Goal: Use online tool/utility: Use online tool/utility

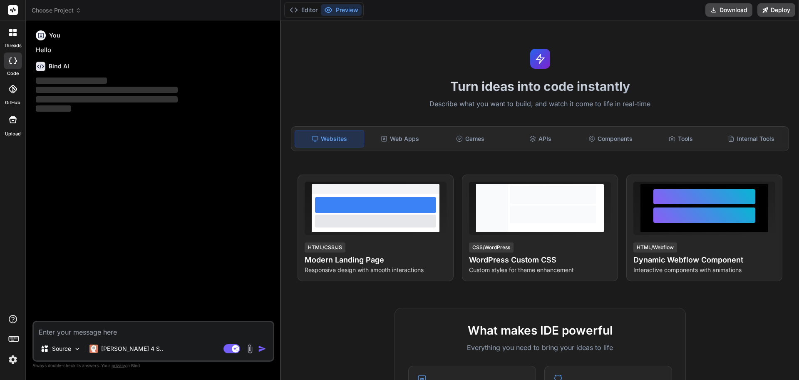
click at [633, 74] on div "Turn ideas into code instantly Describe what you want to build, and watch it co…" at bounding box center [540, 199] width 518 height 359
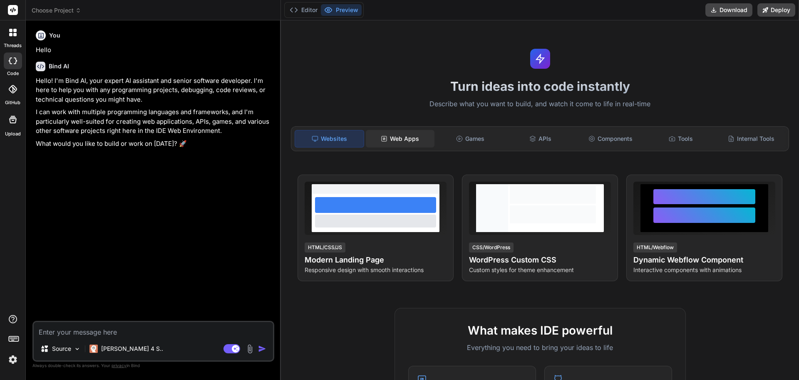
click at [418, 144] on div "Web Apps" at bounding box center [400, 138] width 69 height 17
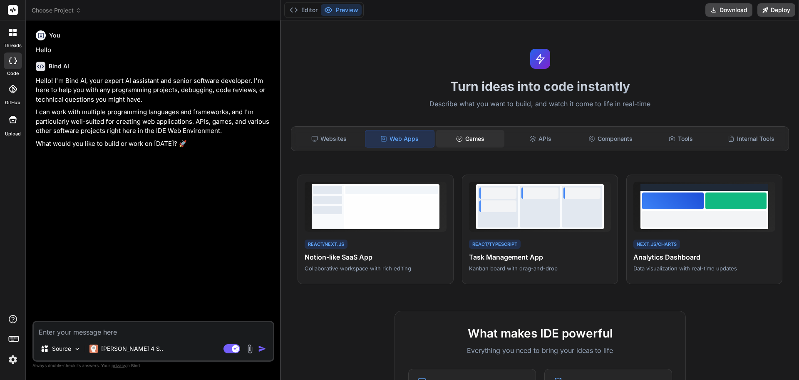
click at [458, 136] on circle at bounding box center [459, 138] width 5 height 5
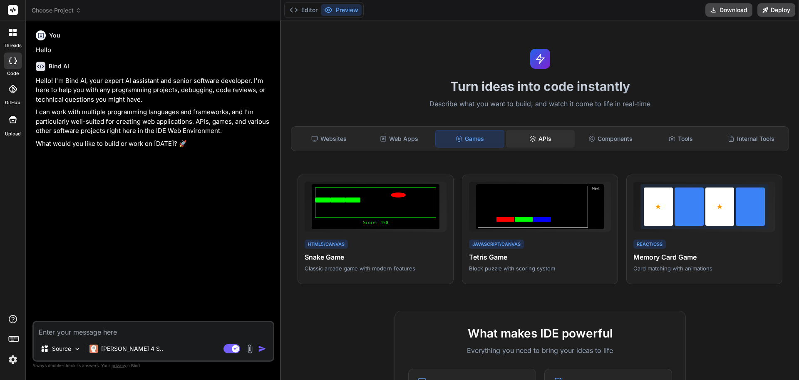
click at [532, 136] on icon at bounding box center [532, 138] width 7 height 7
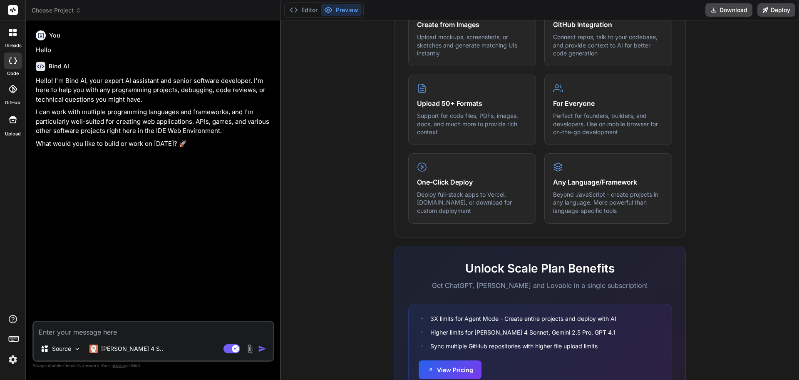
scroll to position [417, 0]
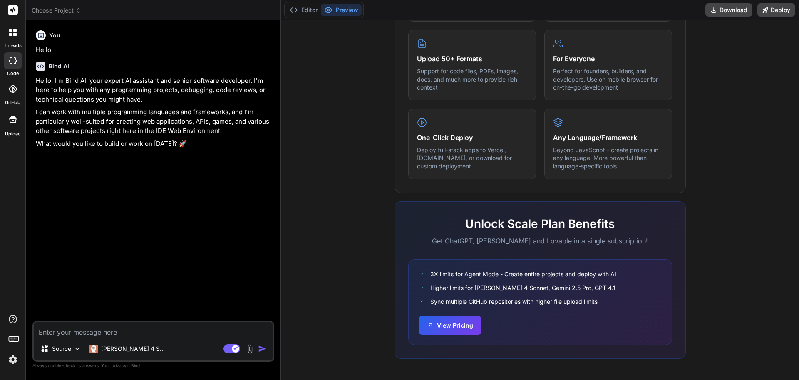
click at [14, 361] on img at bounding box center [13, 359] width 14 height 14
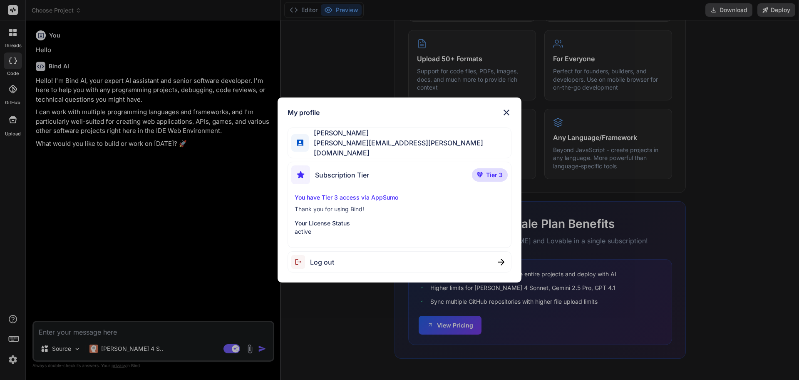
click at [14, 361] on div "My profile Nagesh Vemula nagesh@vemula.org Subscription Tier Tier 3 You have Ti…" at bounding box center [399, 190] width 799 height 380
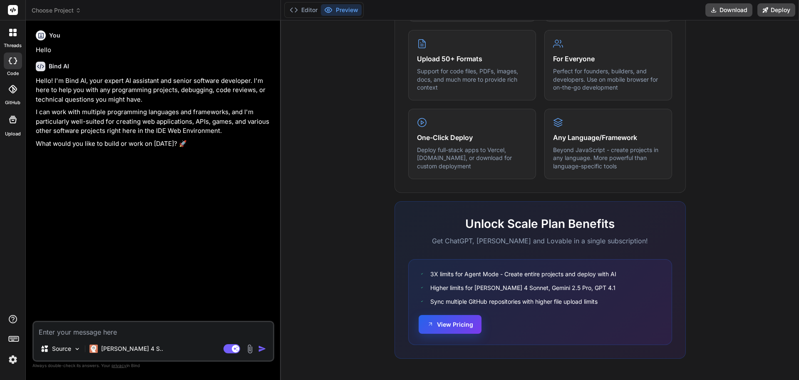
click at [446, 325] on button "View Pricing" at bounding box center [450, 324] width 63 height 19
click at [57, 7] on span "Choose Project" at bounding box center [57, 10] width 50 height 8
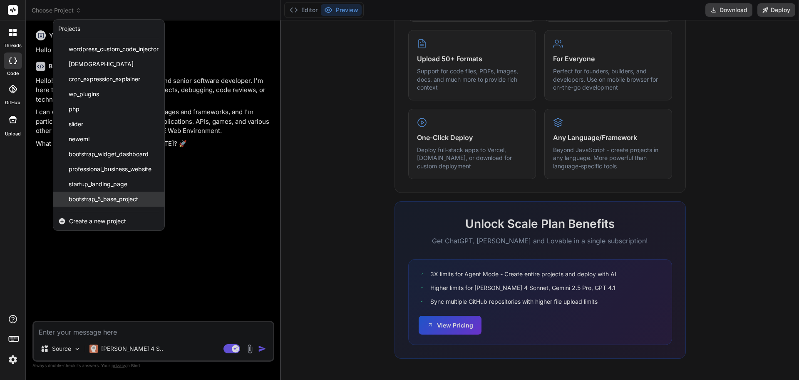
click at [122, 199] on span "bootstrap_5_base_project" at bounding box center [104, 199] width 70 height 8
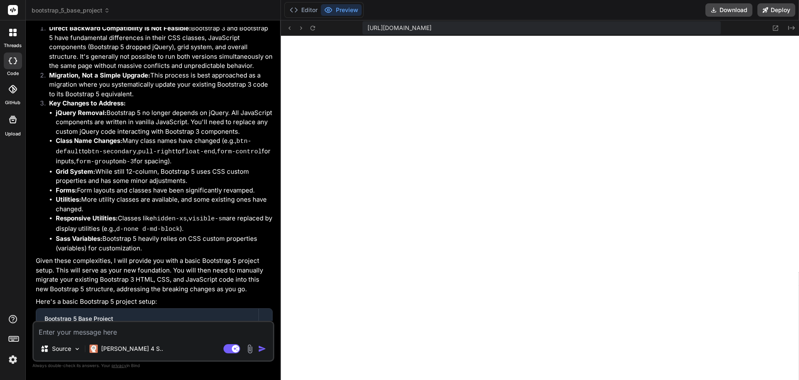
scroll to position [0, 0]
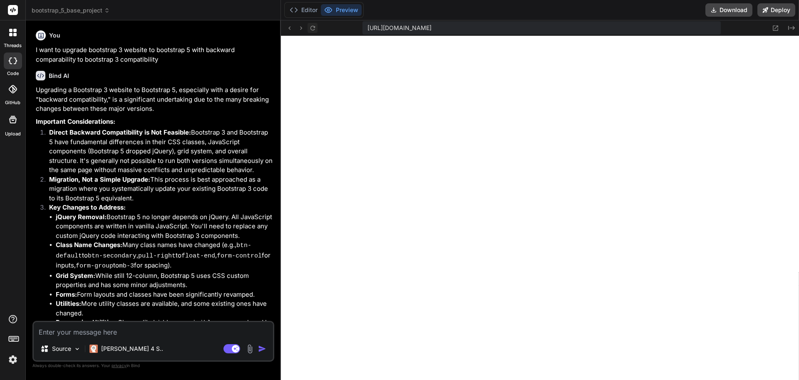
click at [312, 28] on icon at bounding box center [312, 28] width 7 height 7
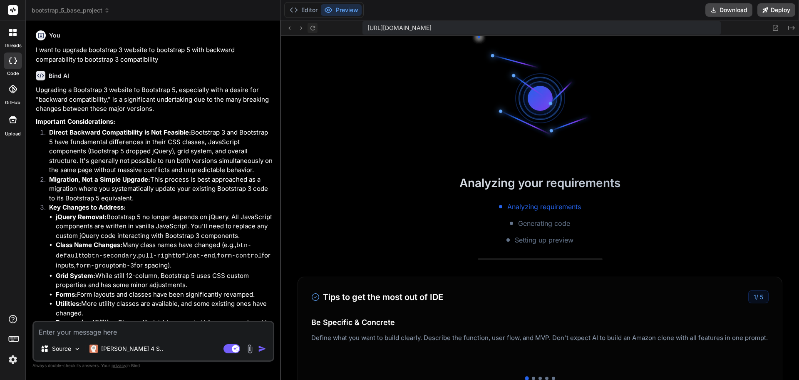
scroll to position [285, 0]
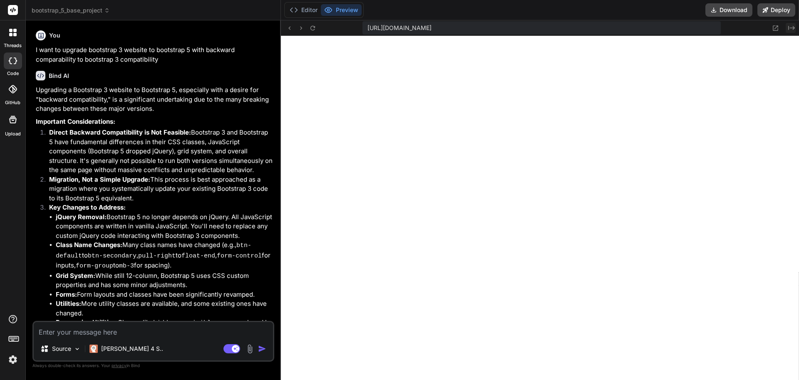
click at [790, 30] on icon "Created with Pixso." at bounding box center [791, 28] width 7 height 7
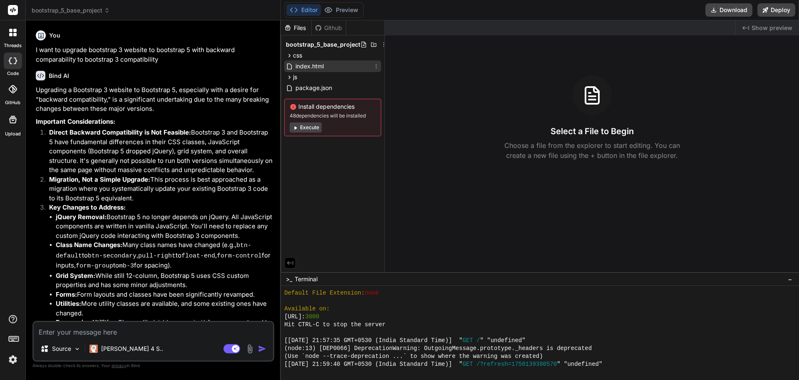
click at [338, 65] on div "index.html" at bounding box center [332, 66] width 97 height 12
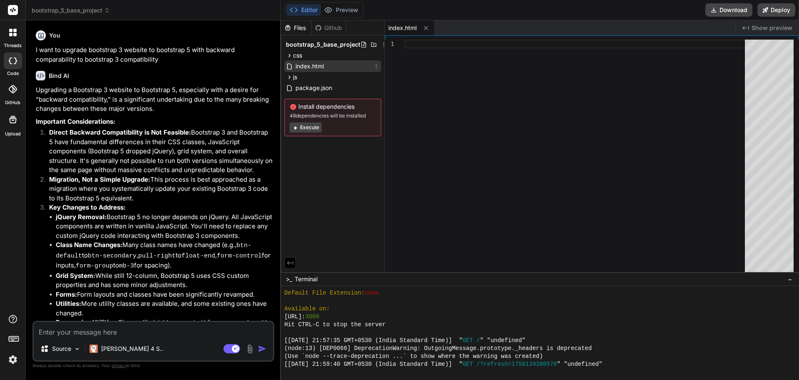
click at [337, 65] on div "index.html" at bounding box center [332, 66] width 97 height 12
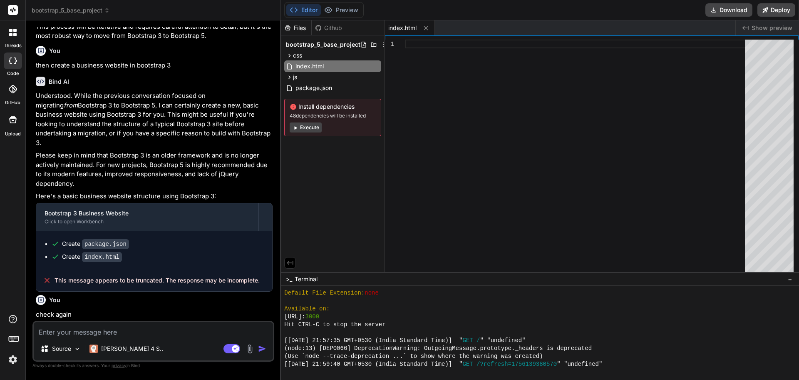
scroll to position [999, 0]
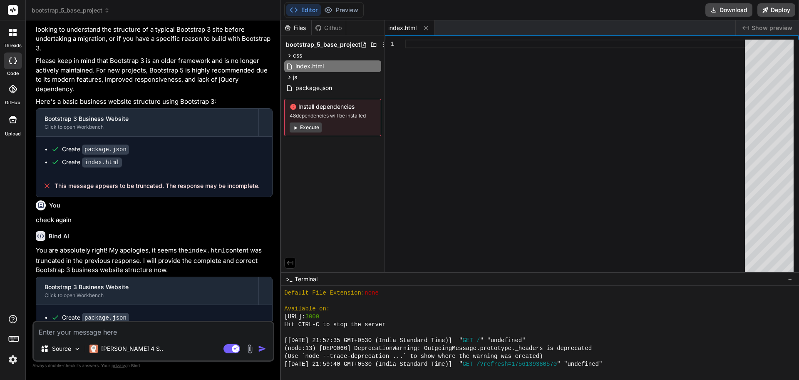
click at [130, 181] on span "This message appears to be truncated. The response may be incomplete." at bounding box center [157, 185] width 205 height 8
click at [308, 56] on div "css" at bounding box center [332, 55] width 97 height 10
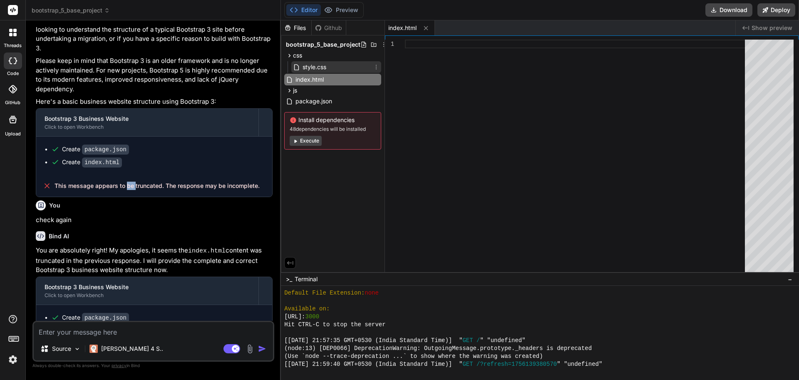
click at [316, 69] on span "style.css" at bounding box center [314, 67] width 25 height 10
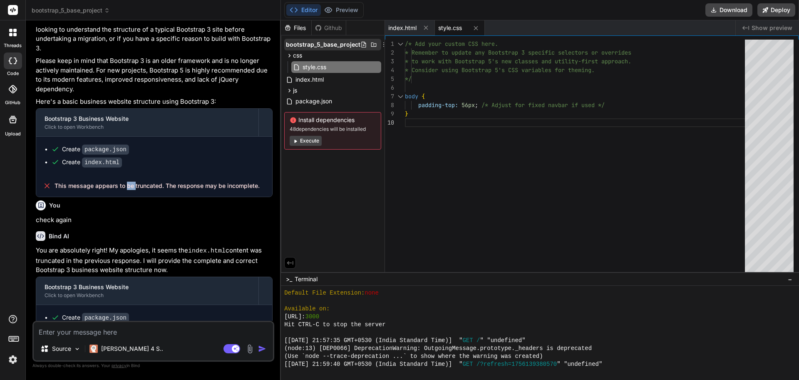
click at [383, 45] on icon at bounding box center [383, 44] width 1 height 5
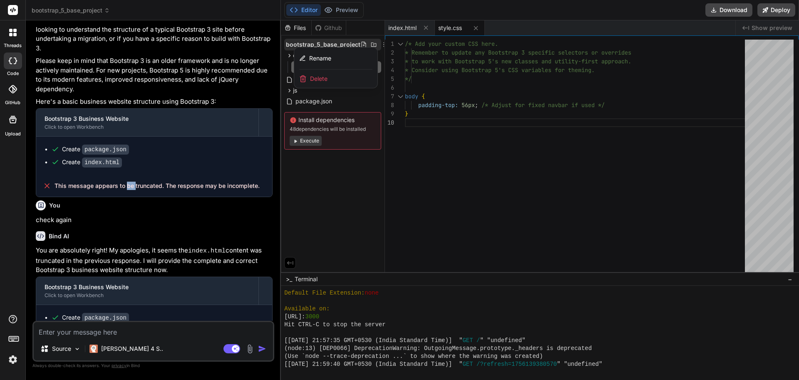
click at [317, 81] on span "Delete" at bounding box center [318, 78] width 17 height 8
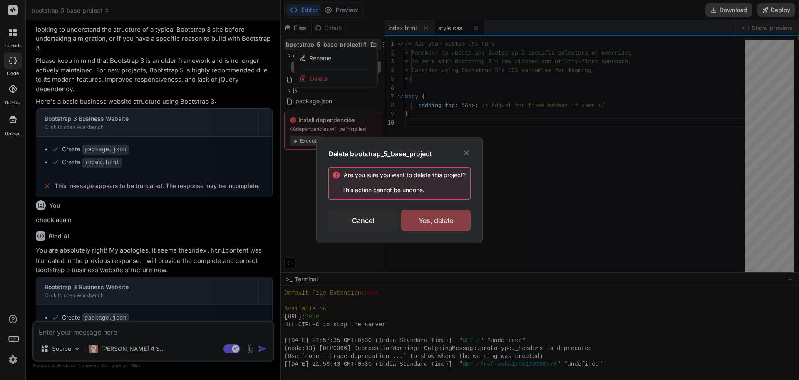
click at [430, 218] on div "Yes, delete" at bounding box center [436, 220] width 70 height 22
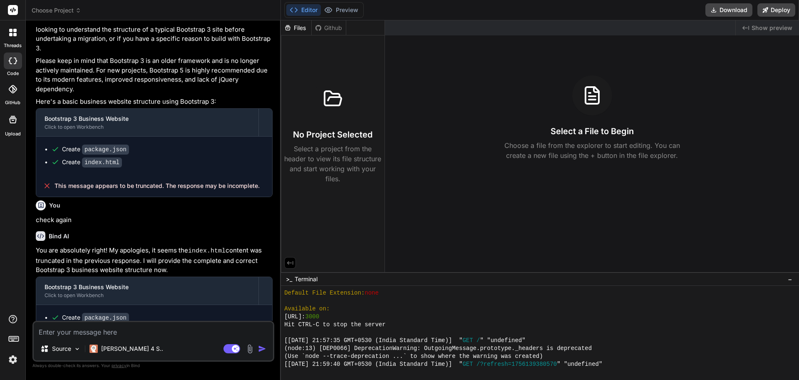
click at [70, 8] on span "Choose Project" at bounding box center [57, 10] width 50 height 8
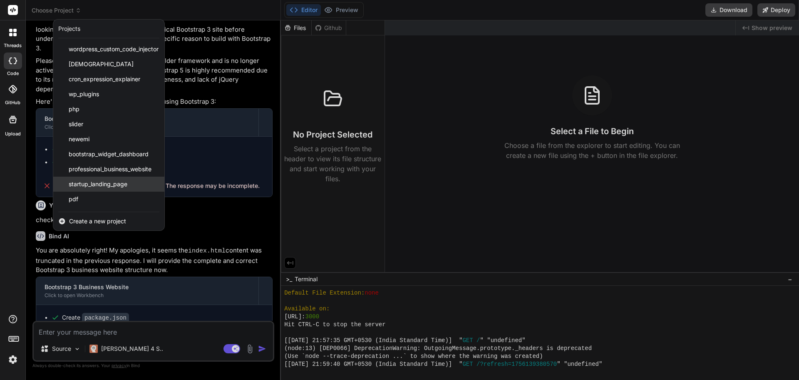
click at [114, 185] on span "startup_landing_page" at bounding box center [98, 184] width 59 height 8
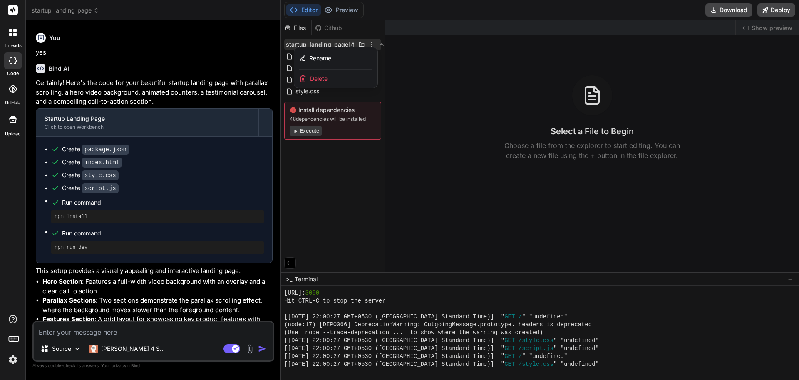
scroll to position [664, 0]
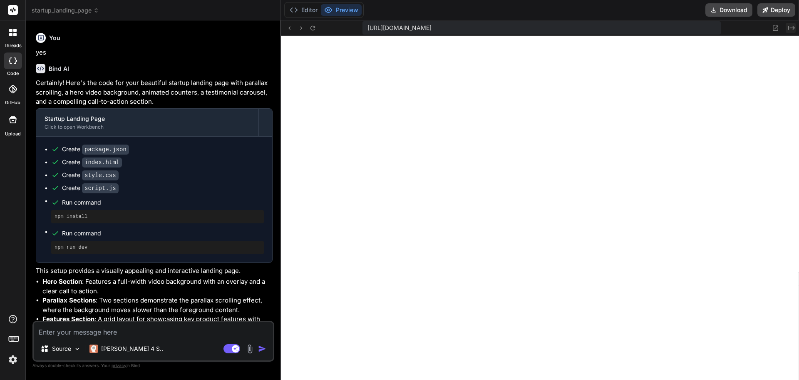
click at [790, 26] on icon "Created with Pixso." at bounding box center [791, 28] width 7 height 7
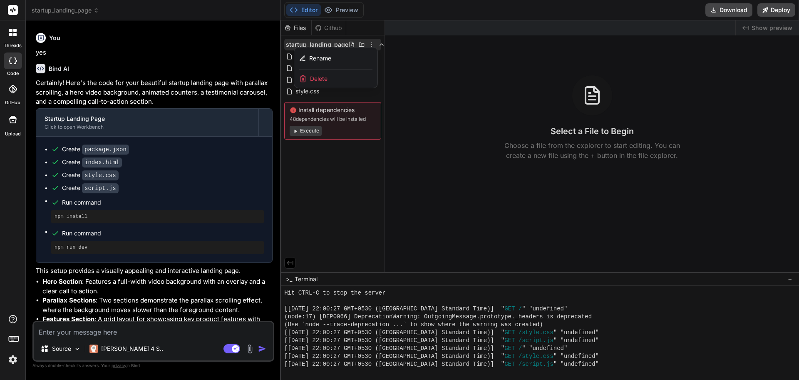
click at [370, 45] on div at bounding box center [540, 199] width 518 height 359
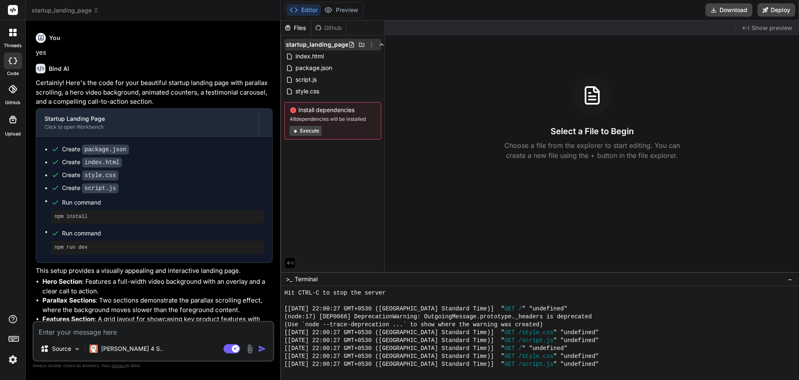
click at [370, 48] on div "startup_landing_page" at bounding box center [332, 45] width 97 height 12
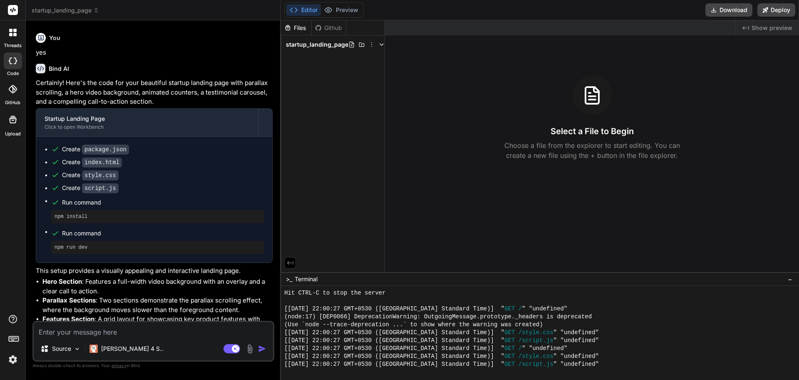
click at [370, 48] on div "startup_landing_page" at bounding box center [332, 45] width 97 height 12
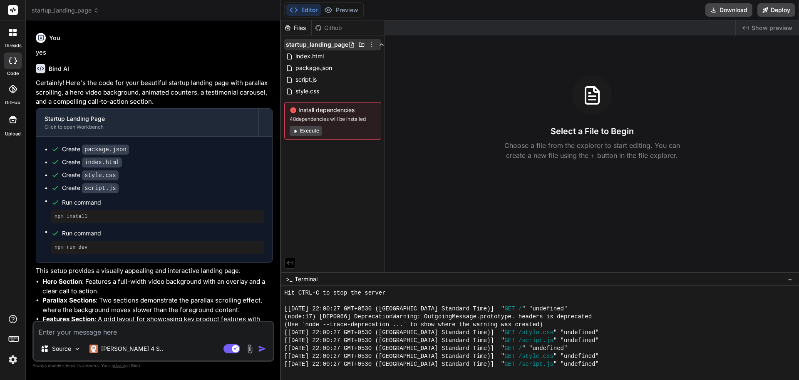
click at [380, 45] on polyline at bounding box center [381, 45] width 3 height 2
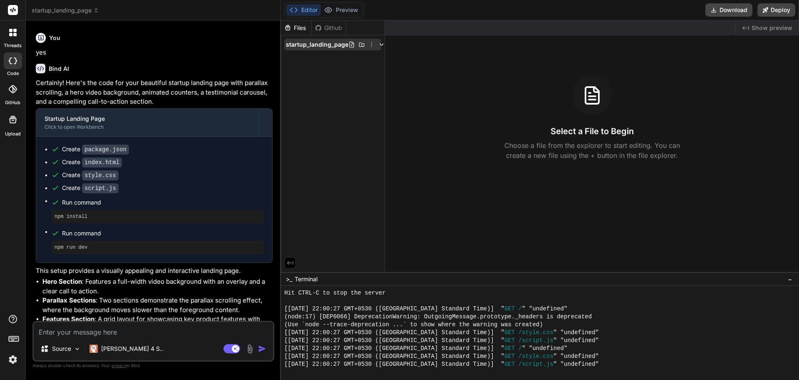
click at [371, 45] on icon at bounding box center [371, 44] width 7 height 7
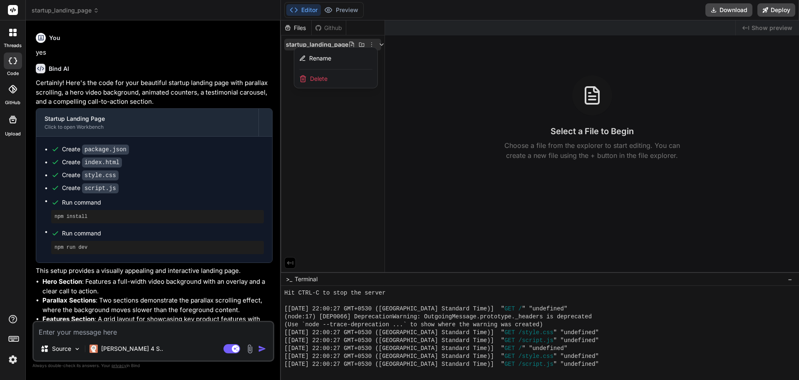
click at [321, 77] on span "Delete" at bounding box center [318, 78] width 17 height 8
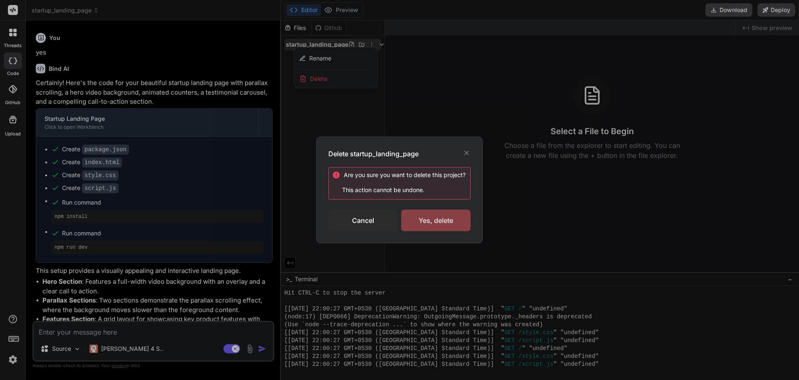
click at [454, 214] on div "Yes, delete" at bounding box center [436, 220] width 70 height 22
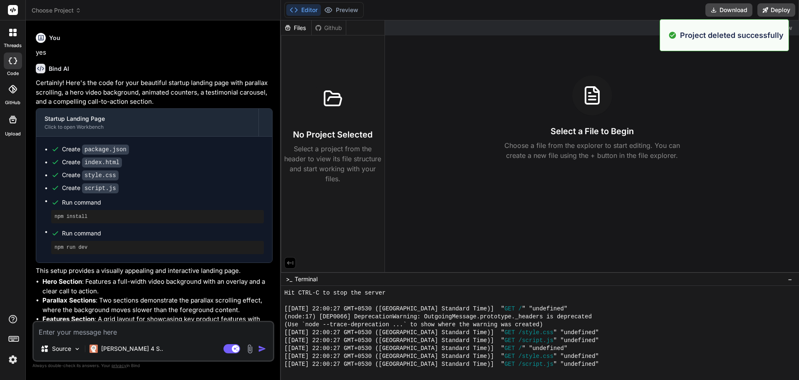
click at [82, 10] on div "Choose Project" at bounding box center [153, 10] width 243 height 8
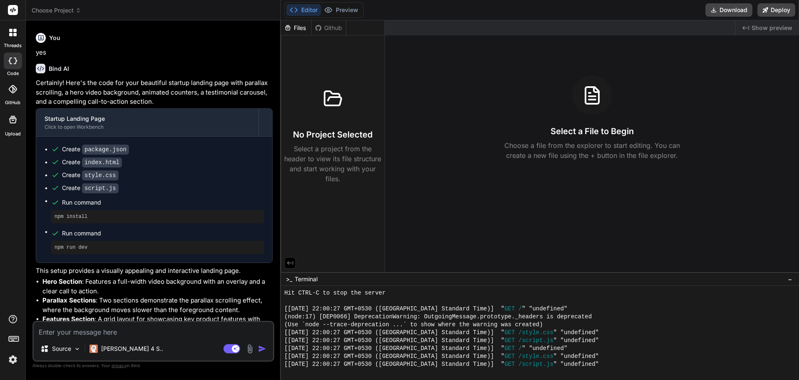
click at [79, 10] on icon at bounding box center [78, 10] width 6 height 6
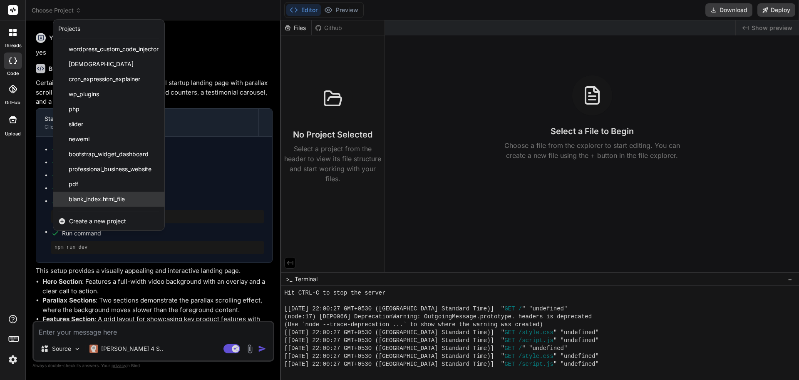
click at [112, 194] on div "blank_index.html_file" at bounding box center [108, 198] width 111 height 15
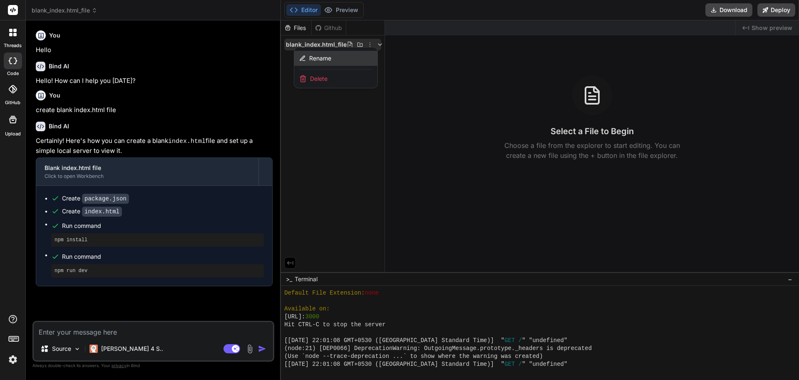
scroll to position [1044, 0]
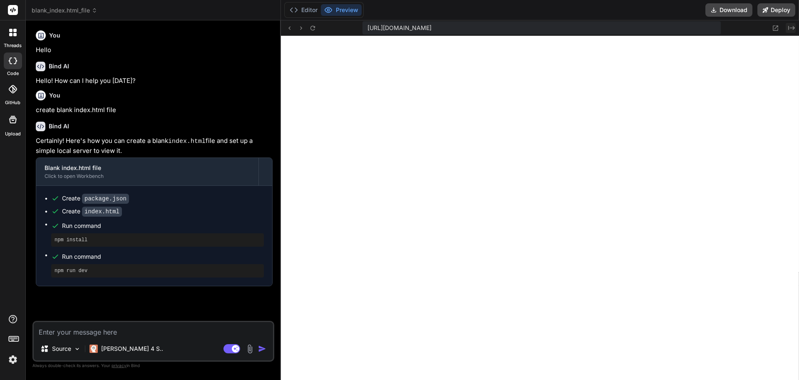
click at [791, 26] on icon "Created with Pixso." at bounding box center [791, 28] width 7 height 7
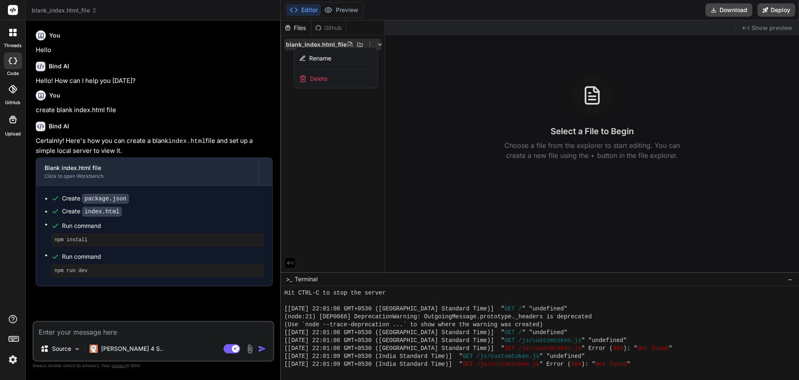
click at [369, 42] on div at bounding box center [540, 199] width 518 height 359
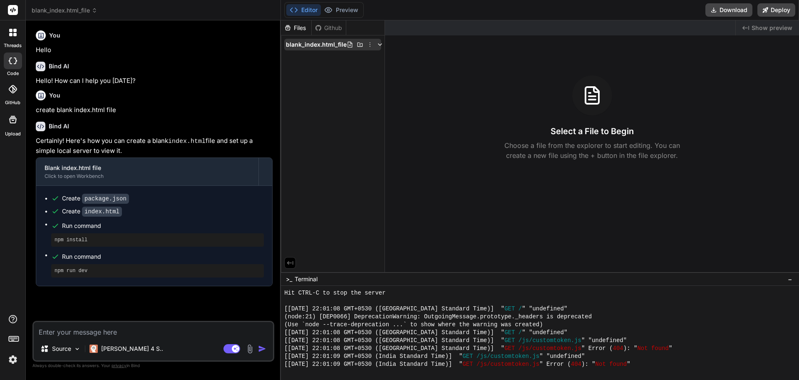
click at [367, 43] on icon at bounding box center [370, 44] width 7 height 7
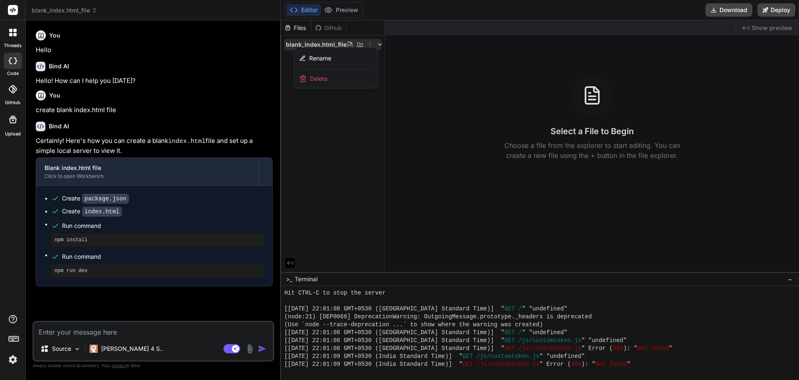
click at [338, 80] on div "Delete" at bounding box center [335, 79] width 83 height 18
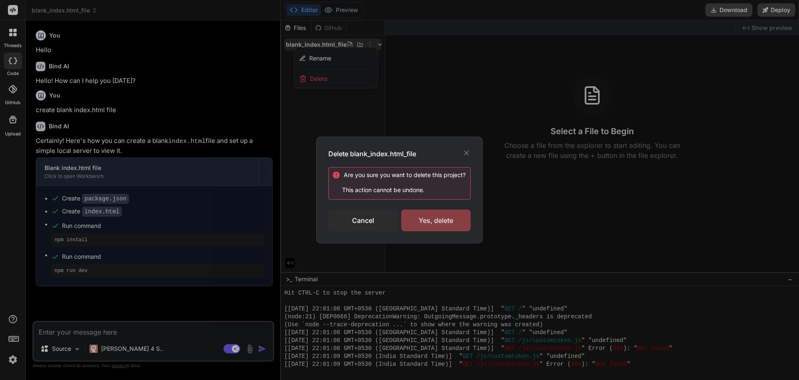
click at [432, 217] on div "Yes, delete" at bounding box center [436, 220] width 70 height 22
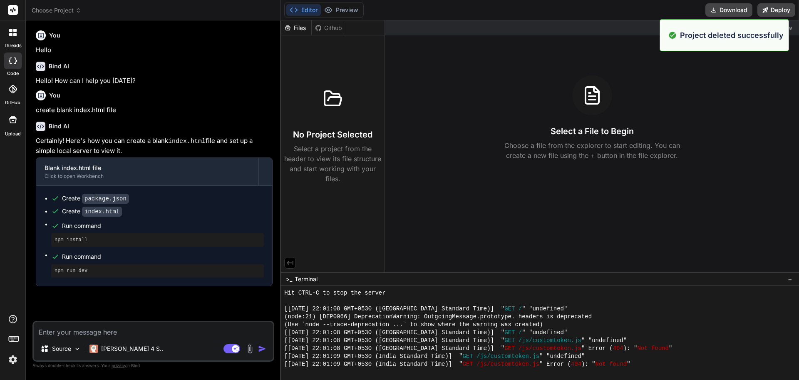
click at [73, 9] on span "Choose Project" at bounding box center [57, 10] width 50 height 8
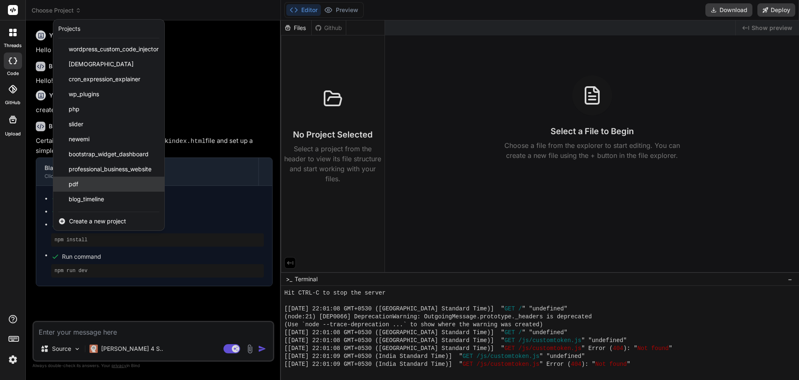
click at [94, 184] on div "pdf" at bounding box center [108, 183] width 111 height 15
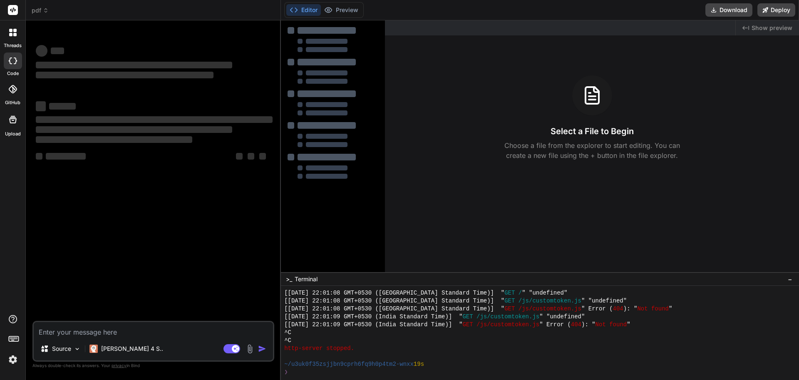
scroll to position [1083, 0]
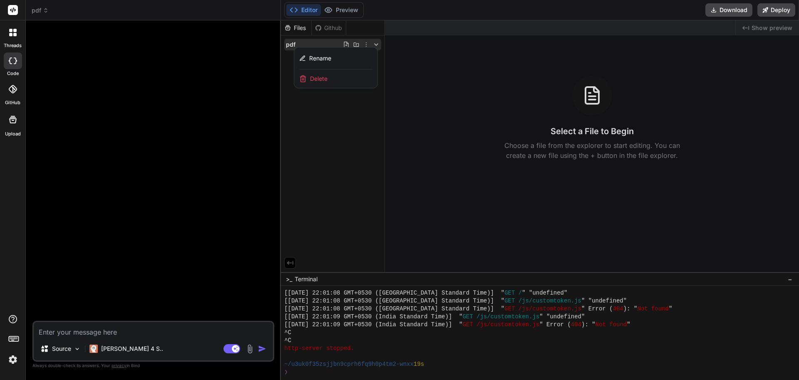
click at [292, 161] on div at bounding box center [540, 199] width 518 height 359
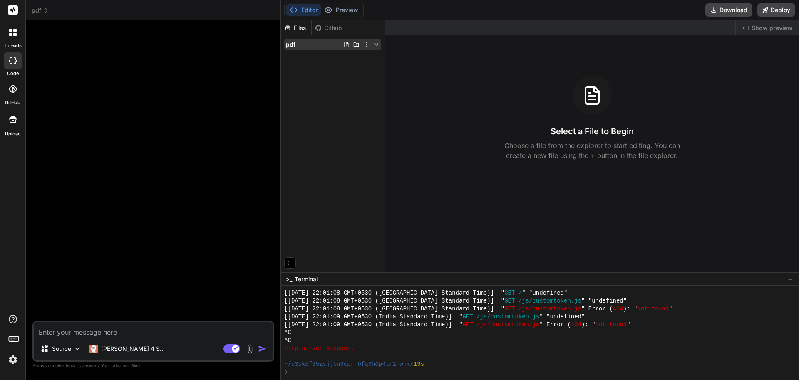
click at [297, 43] on div "pdf" at bounding box center [332, 45] width 97 height 12
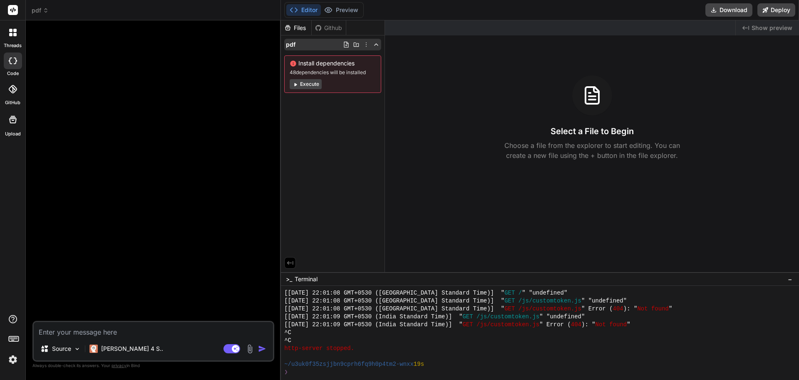
click at [367, 41] on div "pdf" at bounding box center [332, 45] width 97 height 12
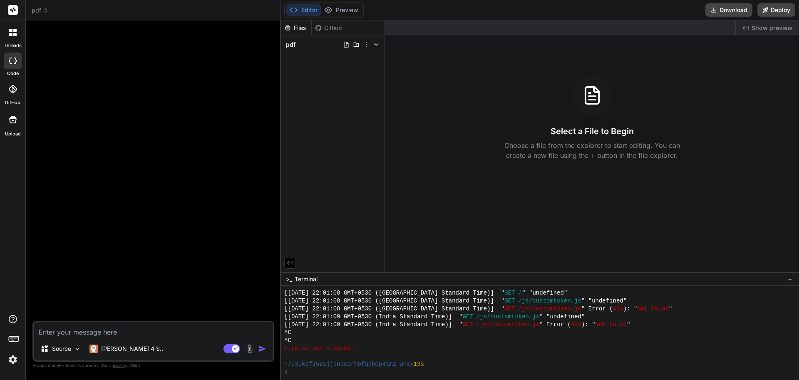
click at [367, 41] on div "pdf" at bounding box center [332, 45] width 97 height 12
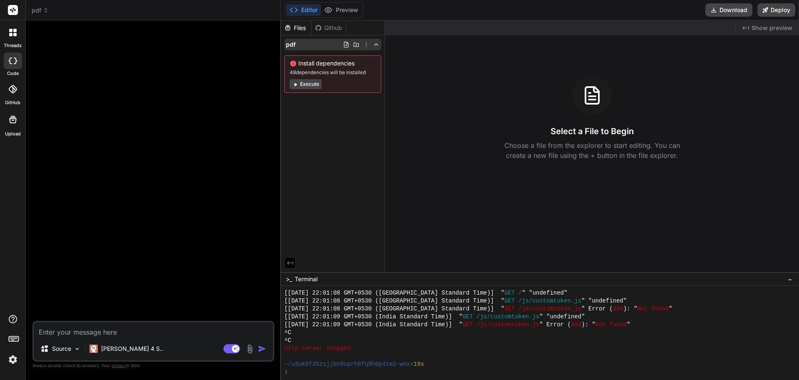
click at [367, 45] on icon at bounding box center [366, 44] width 7 height 7
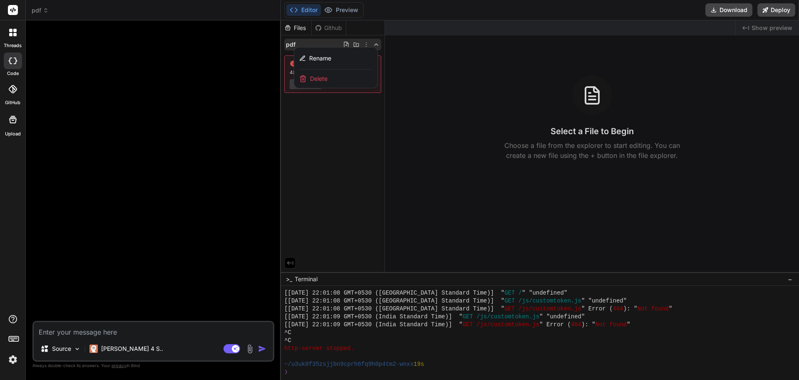
click at [321, 79] on span "Delete" at bounding box center [318, 78] width 17 height 8
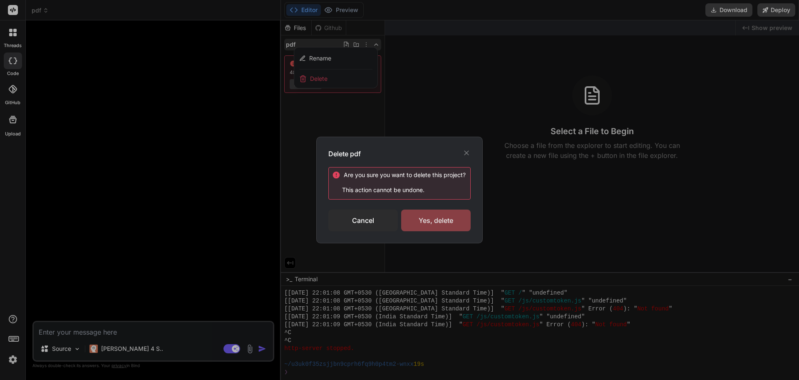
click at [432, 221] on div "Yes, delete" at bounding box center [436, 220] width 70 height 22
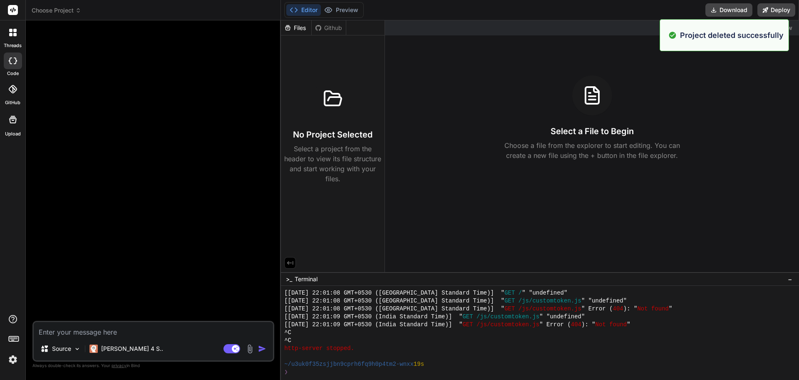
click at [79, 10] on icon at bounding box center [78, 10] width 6 height 6
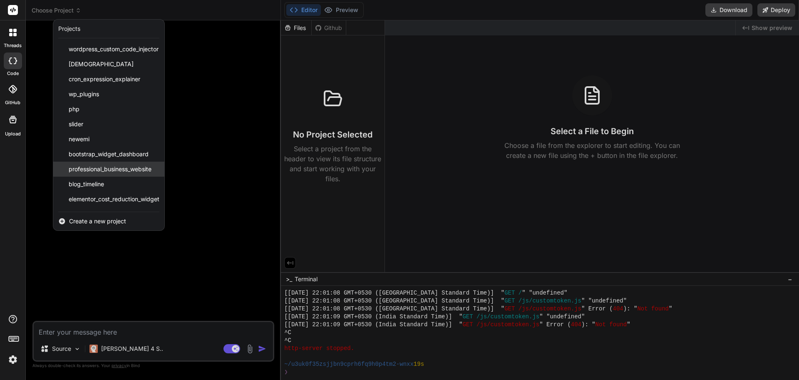
click at [99, 172] on span "professional_business_website" at bounding box center [110, 169] width 83 height 8
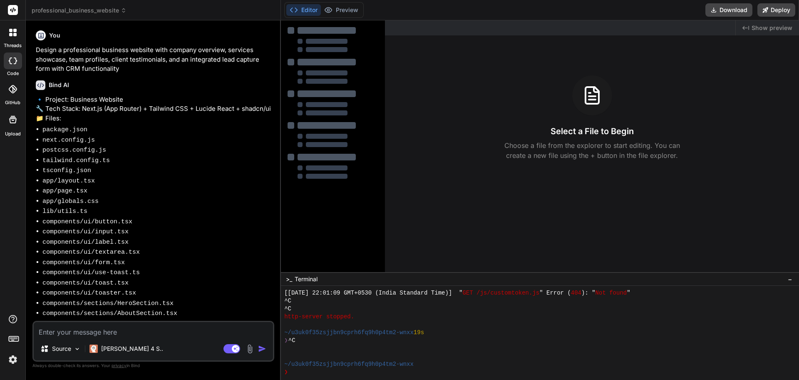
type textarea "x"
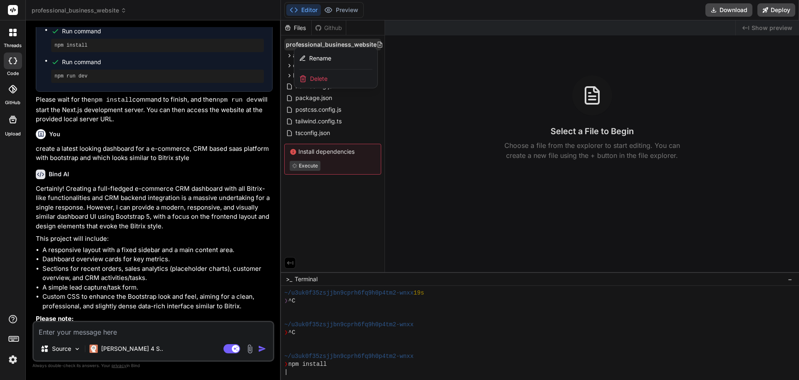
scroll to position [1135, 0]
click at [717, 78] on div at bounding box center [540, 199] width 518 height 359
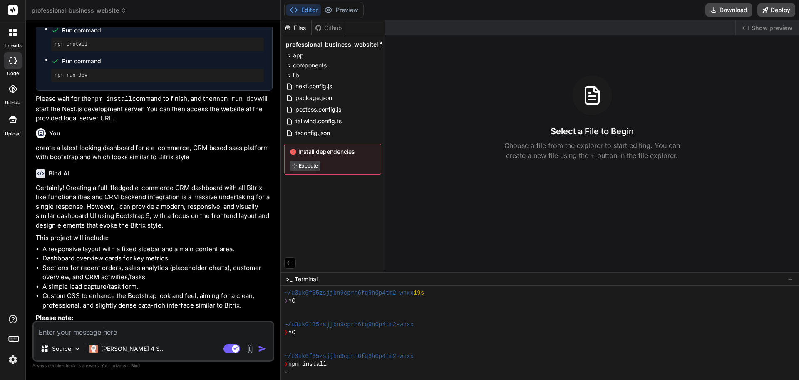
click at [778, 27] on span "Show preview" at bounding box center [772, 28] width 41 height 8
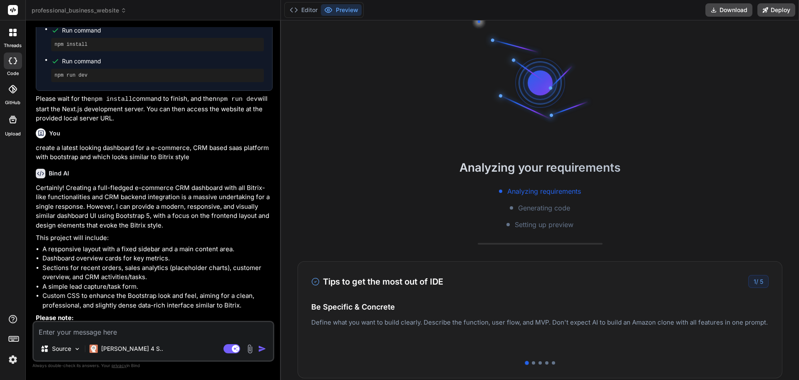
click at [358, 134] on div "Analyzing your requirements Analyzing requirements Generating code Setting up p…" at bounding box center [540, 199] width 518 height 359
click at [69, 11] on span "professional_business_website" at bounding box center [79, 10] width 95 height 8
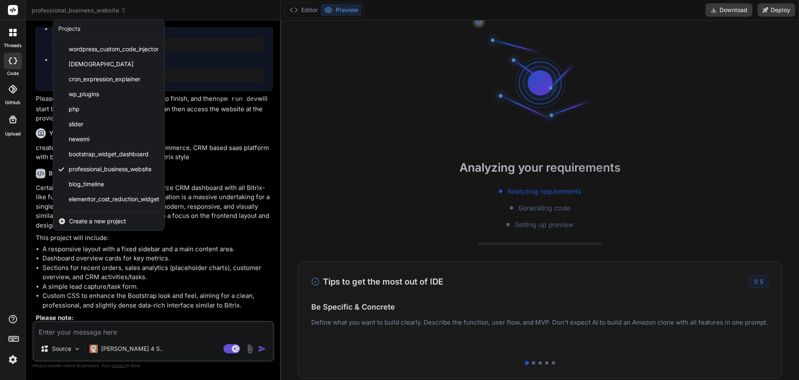
click at [342, 110] on div at bounding box center [399, 190] width 799 height 380
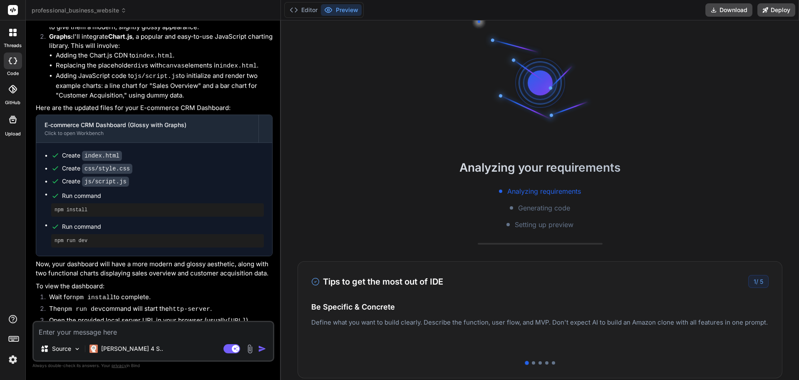
scroll to position [1845, 0]
click at [105, 11] on span "professional_business_website" at bounding box center [79, 10] width 95 height 8
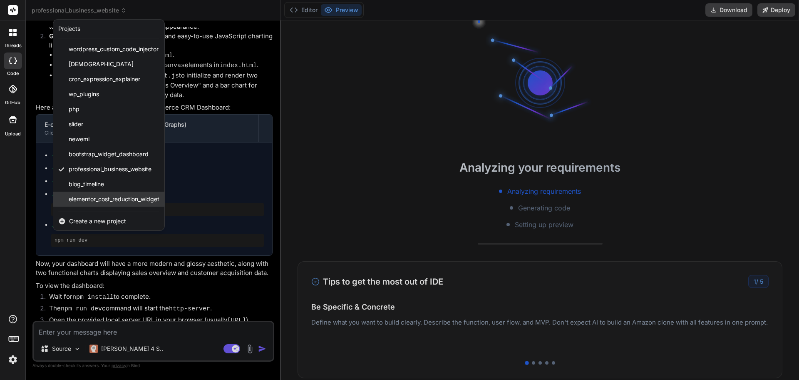
click at [125, 203] on div "elementor_cost_reduction_widget" at bounding box center [108, 198] width 111 height 15
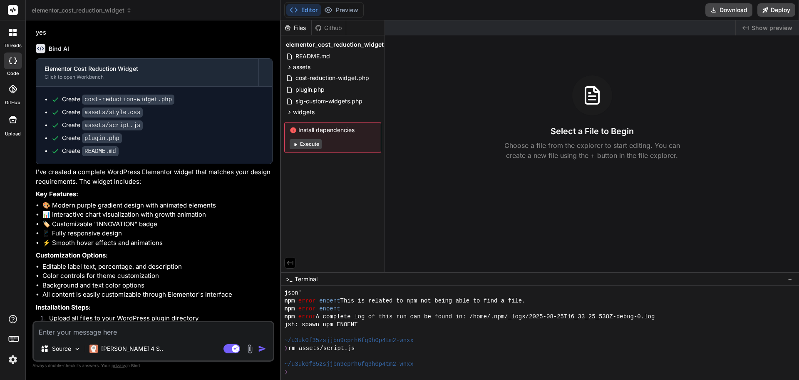
scroll to position [0, 0]
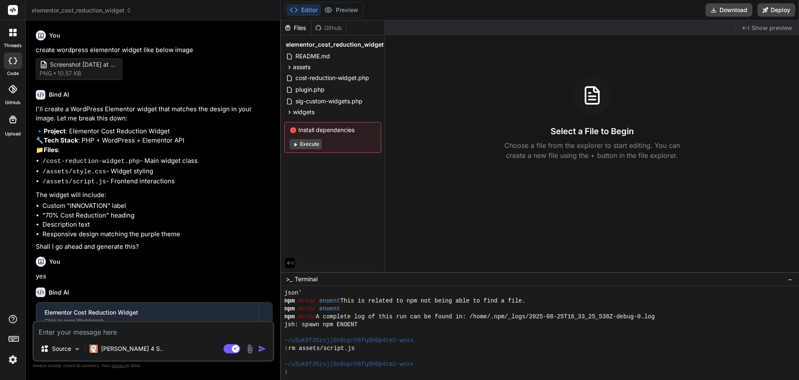
click at [84, 67] on span "Screenshot [DATE] at 10-00-34 [PERSON_NAME] G3 – [GEOGRAPHIC_DATA]" at bounding box center [83, 64] width 67 height 9
click at [70, 63] on span "Screenshot [DATE] at 10-00-34 [PERSON_NAME] G3 – [GEOGRAPHIC_DATA]" at bounding box center [83, 64] width 67 height 9
click at [115, 11] on span "elementor_cost_reduction_widget" at bounding box center [82, 10] width 100 height 8
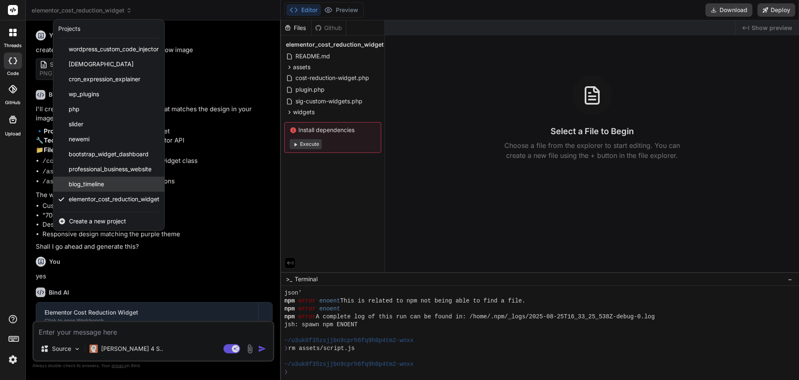
click at [104, 178] on div "blog_timeline" at bounding box center [108, 183] width 111 height 15
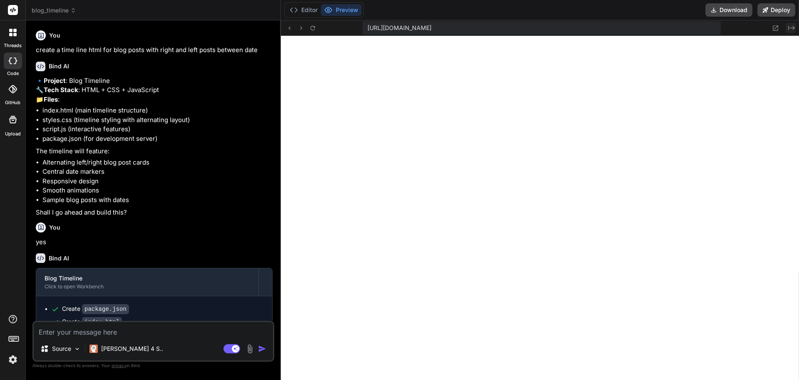
click at [788, 28] on icon at bounding box center [791, 28] width 7 height 4
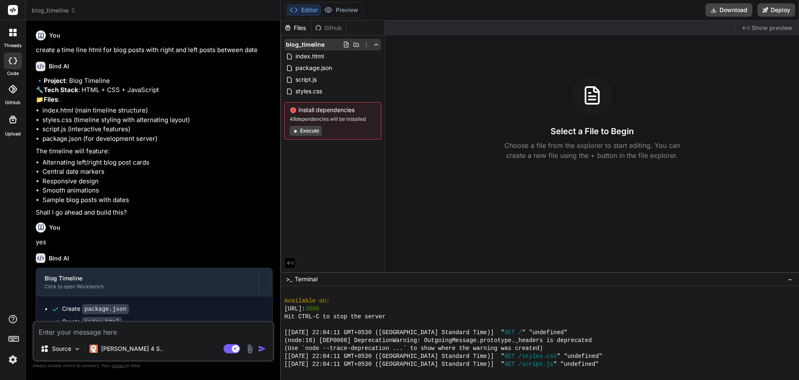
click at [365, 45] on icon at bounding box center [366, 44] width 7 height 7
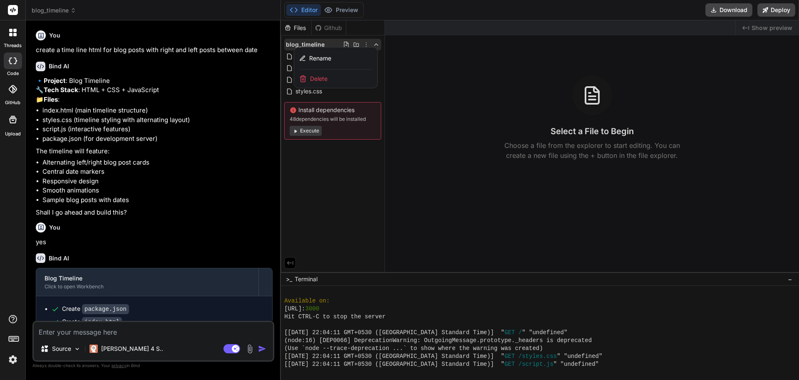
click at [335, 77] on div "Delete" at bounding box center [335, 79] width 83 height 18
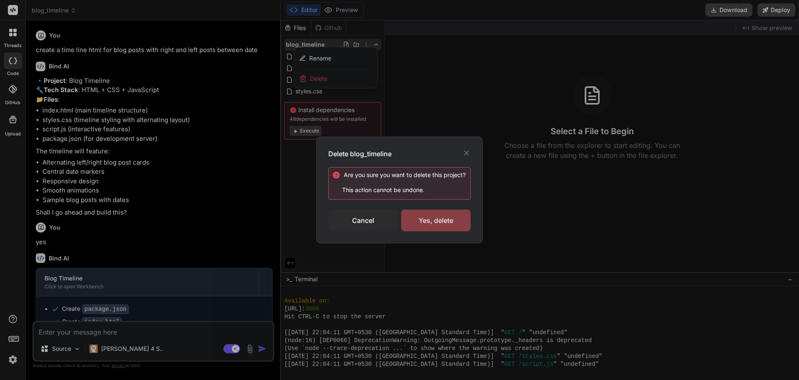
click at [420, 214] on div "Yes, delete" at bounding box center [436, 220] width 70 height 22
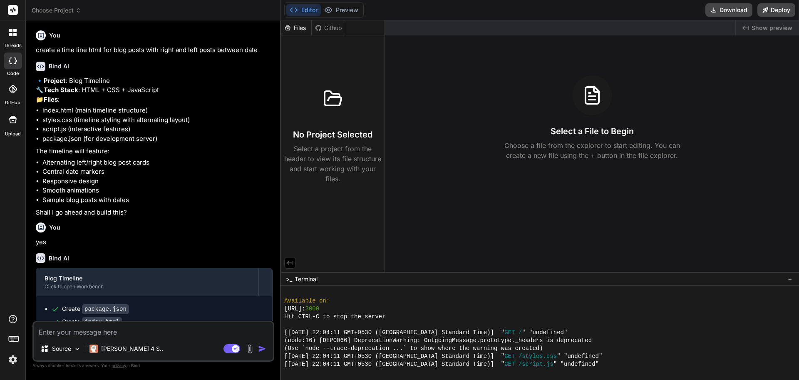
click at [64, 12] on span "Choose Project" at bounding box center [57, 10] width 50 height 8
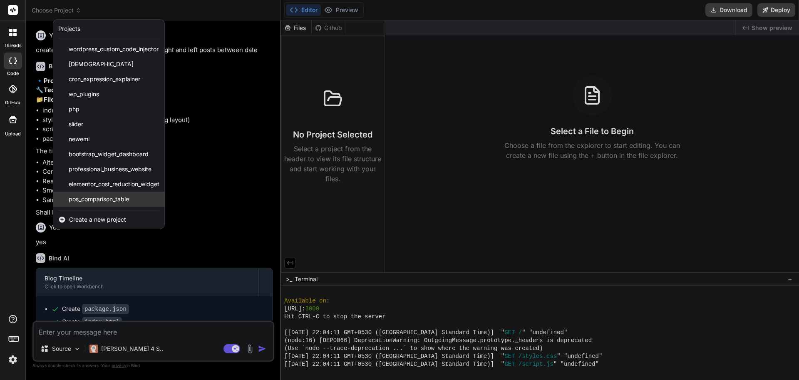
click at [115, 199] on span "pos_comparison_table" at bounding box center [99, 199] width 60 height 8
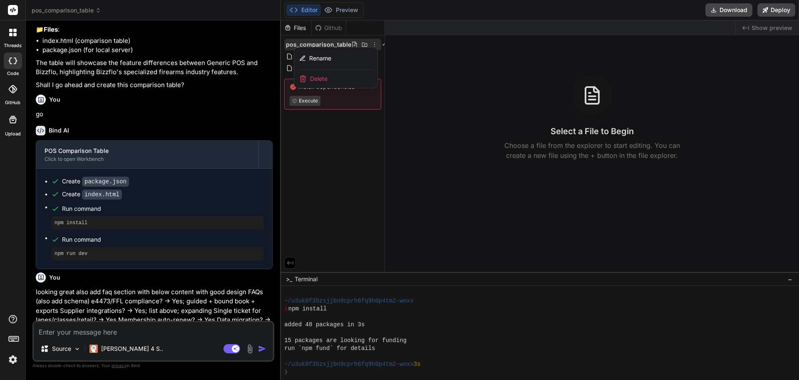
scroll to position [783, 0]
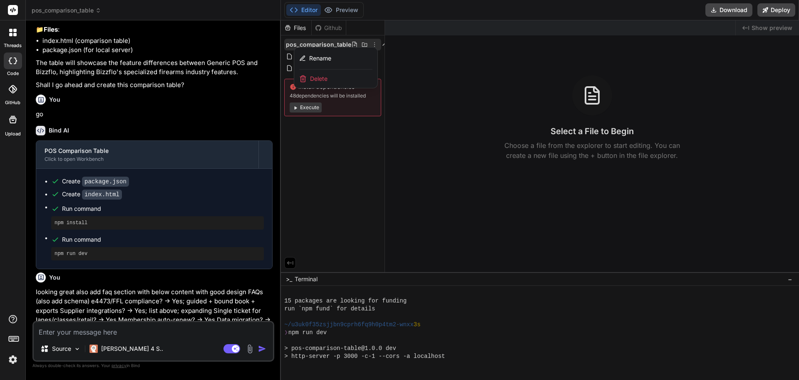
click at [762, 26] on div at bounding box center [540, 199] width 518 height 359
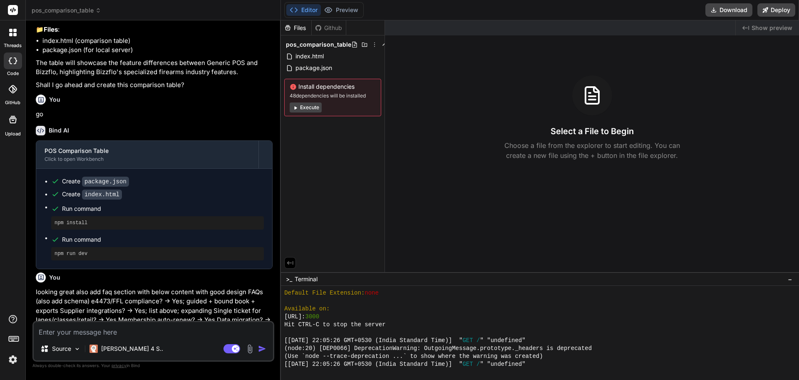
scroll to position [996, 0]
click at [762, 26] on span "Show preview" at bounding box center [772, 28] width 41 height 8
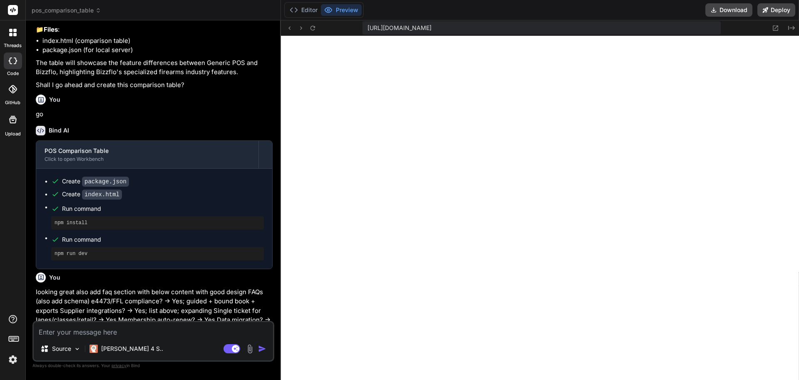
click at [77, 9] on span "pos_comparison_table" at bounding box center [67, 10] width 70 height 8
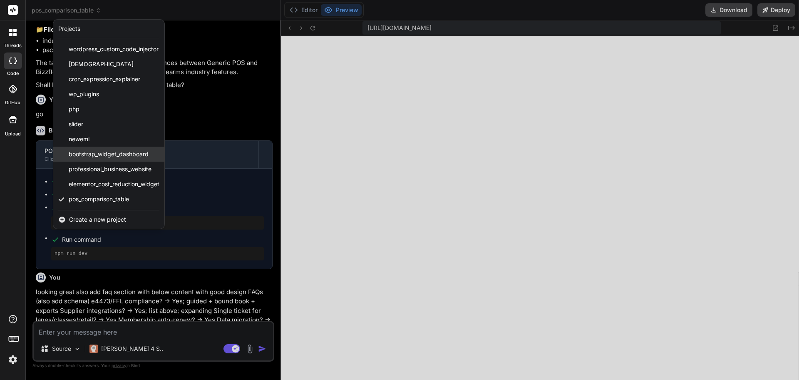
click at [126, 154] on span "bootstrap_widget_dashboard" at bounding box center [109, 154] width 80 height 8
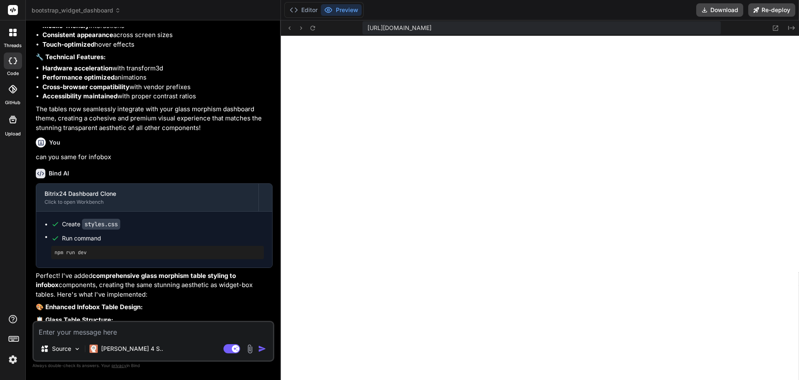
scroll to position [1376, 0]
click at [98, 12] on span "bootstrap_widget_dashboard" at bounding box center [76, 10] width 89 height 8
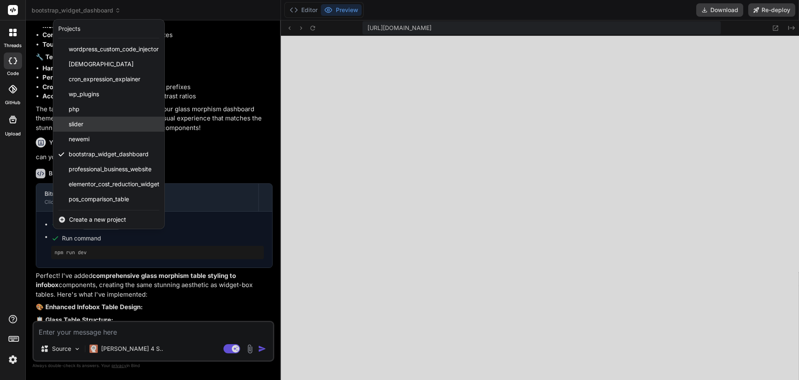
click at [94, 125] on div "slider" at bounding box center [108, 124] width 111 height 15
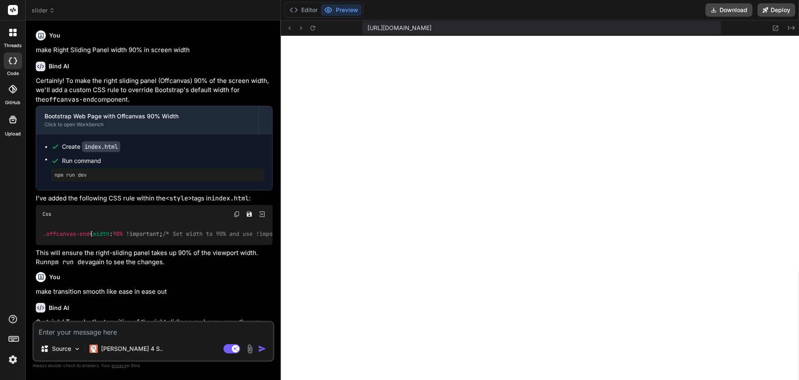
scroll to position [1724, 0]
click at [52, 12] on icon at bounding box center [52, 11] width 2 height 1
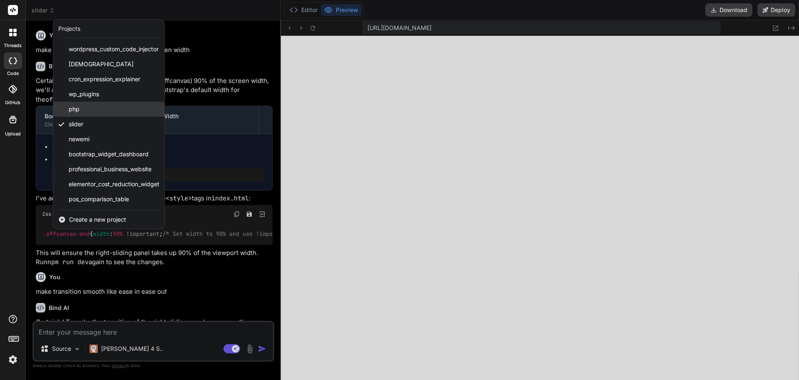
click at [77, 107] on span "php" at bounding box center [74, 109] width 11 height 8
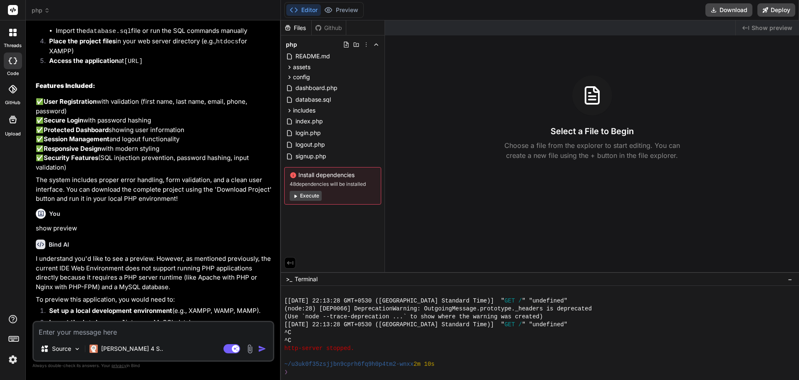
scroll to position [558, 0]
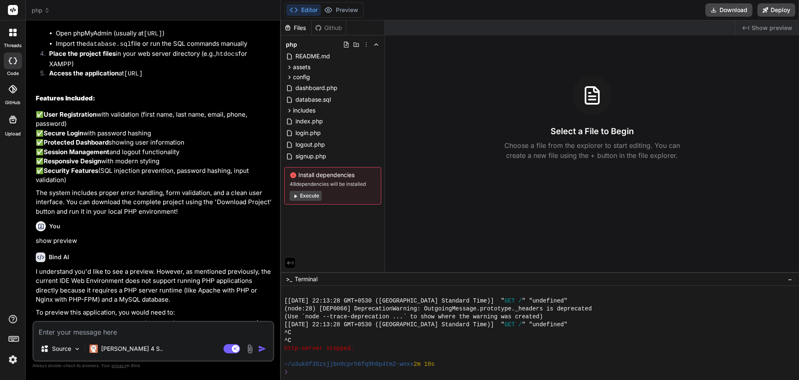
click at [46, 10] on icon at bounding box center [47, 8] width 2 height 1
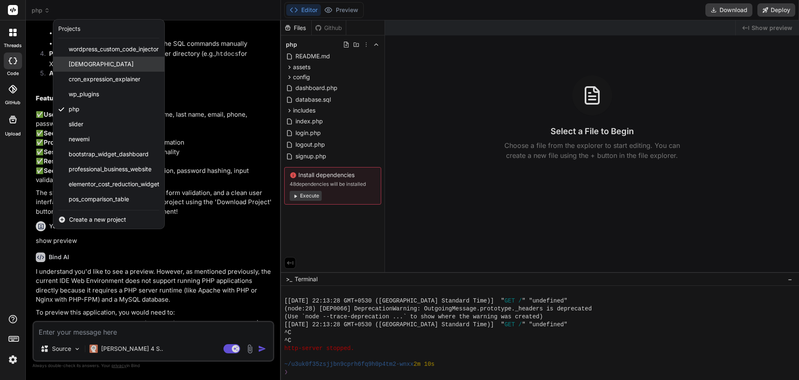
click at [113, 61] on span "[DEMOGRAPHIC_DATA]" at bounding box center [101, 64] width 65 height 8
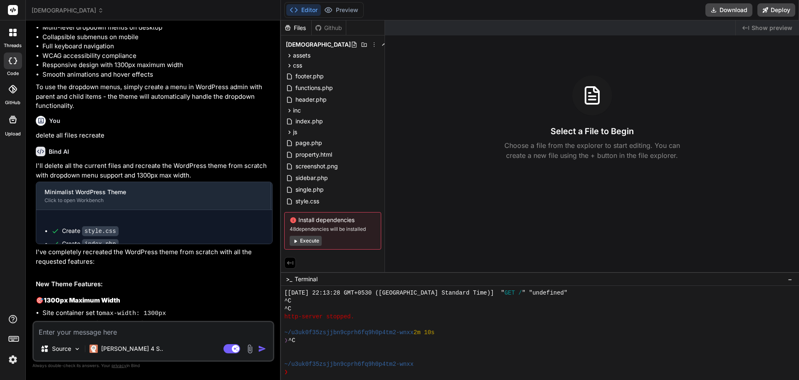
scroll to position [1621, 0]
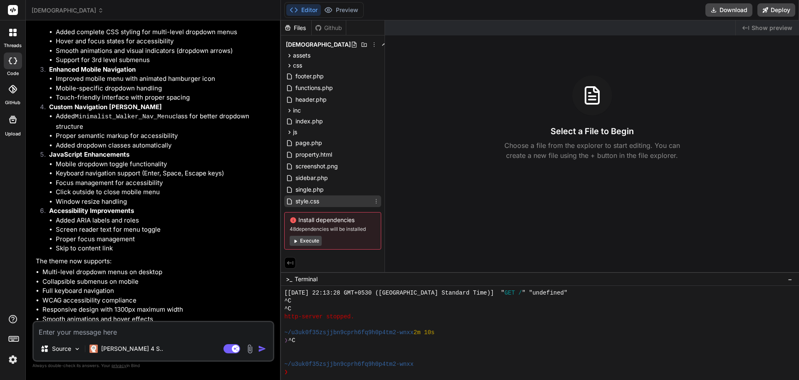
click at [305, 202] on span "style.css" at bounding box center [307, 201] width 25 height 10
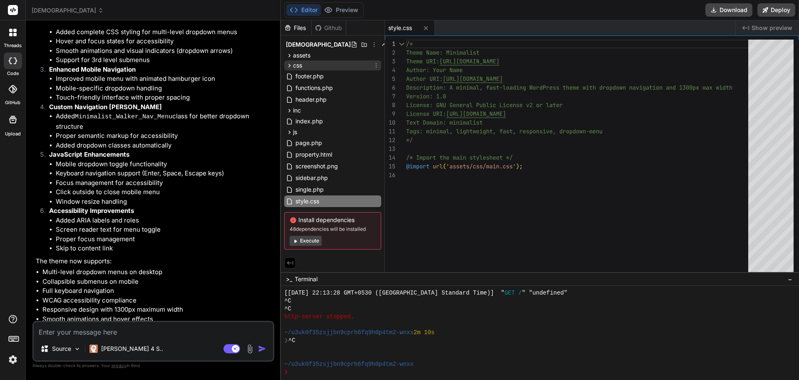
click at [300, 62] on span "css" at bounding box center [297, 65] width 9 height 8
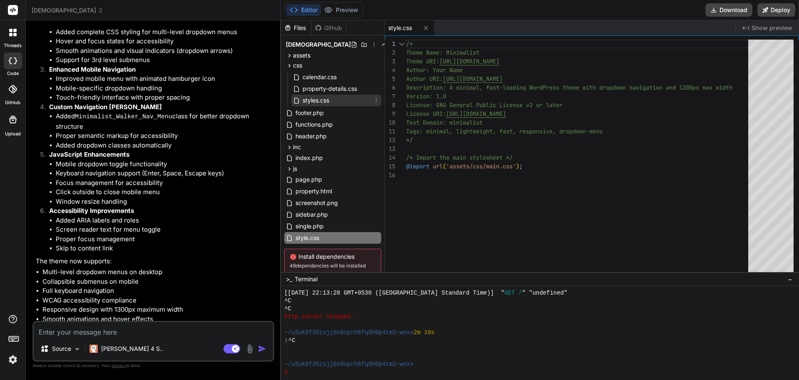
click at [330, 99] on span "styles.css" at bounding box center [316, 100] width 28 height 10
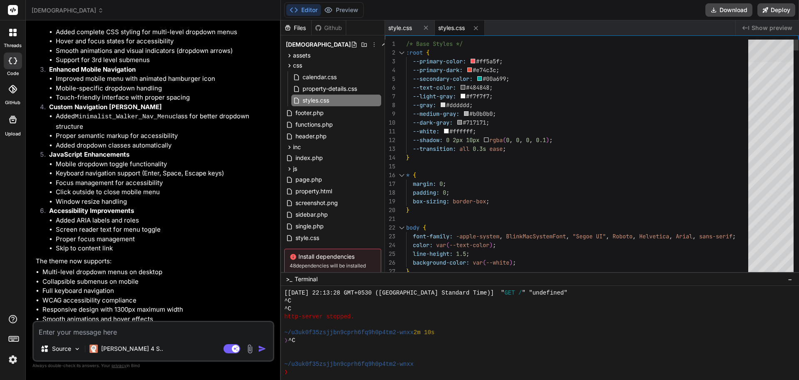
click at [794, 41] on div at bounding box center [770, 51] width 45 height 22
click at [321, 89] on span "property-details.css" at bounding box center [330, 89] width 56 height 10
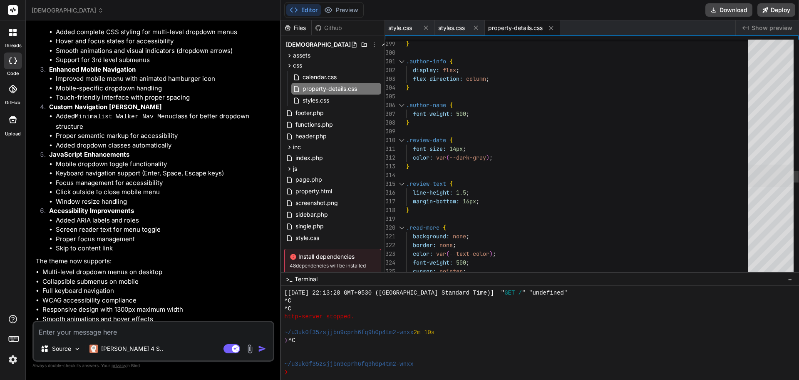
click at [764, 179] on div at bounding box center [770, 175] width 45 height 22
click at [323, 72] on span "calendar.css" at bounding box center [320, 77] width 36 height 10
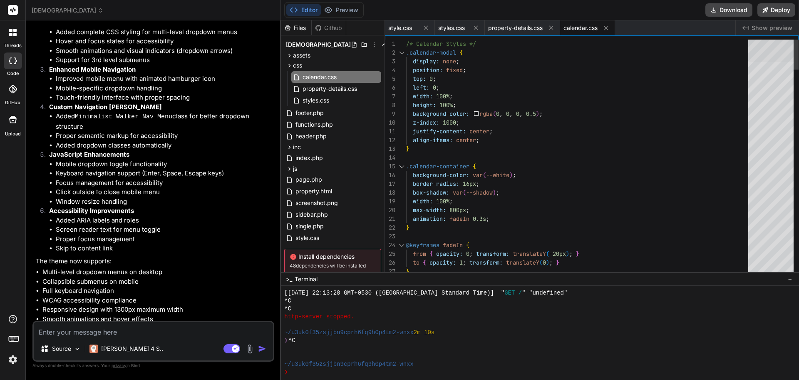
click at [767, 40] on div at bounding box center [770, 51] width 45 height 22
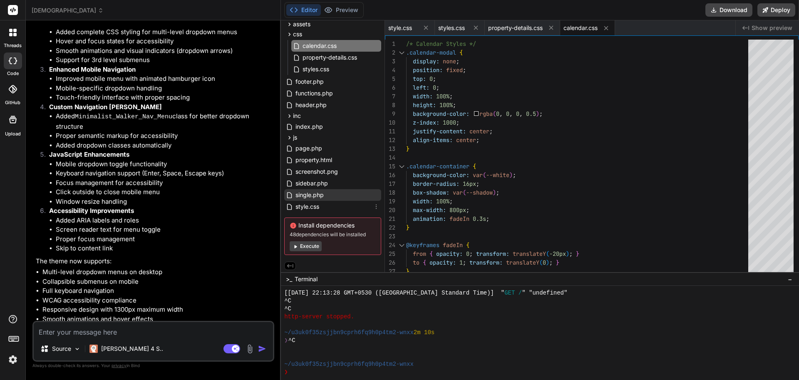
scroll to position [32, 0]
click at [313, 209] on span "style.css" at bounding box center [307, 205] width 25 height 10
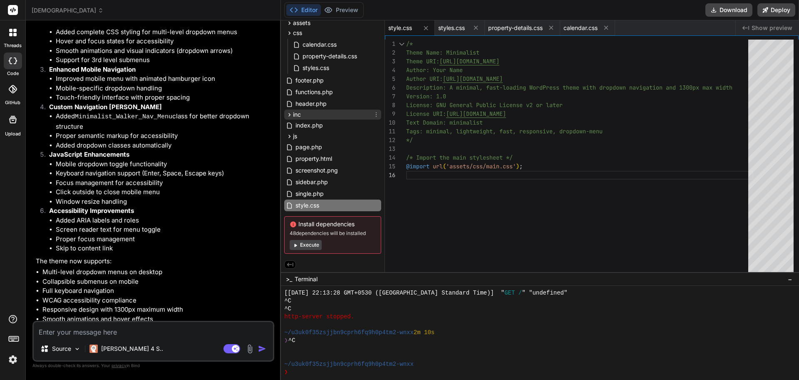
click at [296, 114] on span "inc" at bounding box center [297, 114] width 8 height 8
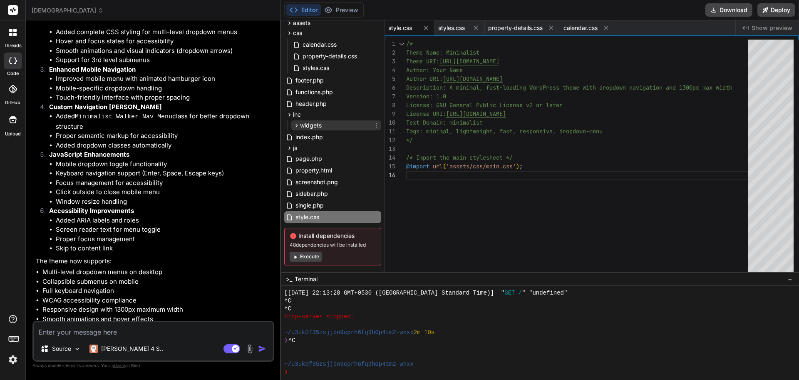
click at [305, 125] on span "widgets" at bounding box center [311, 125] width 22 height 8
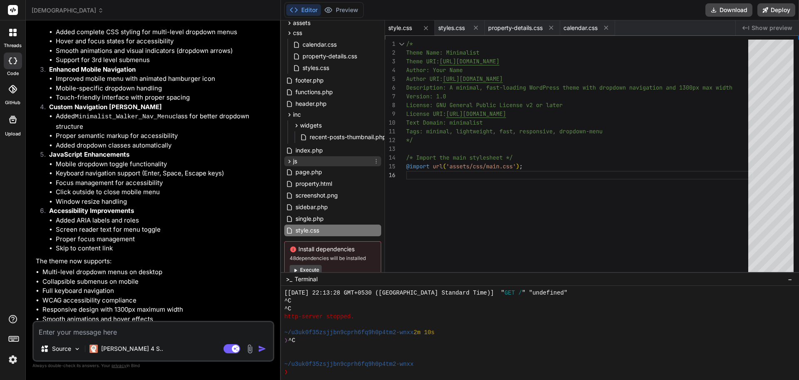
click at [287, 163] on icon at bounding box center [289, 161] width 7 height 7
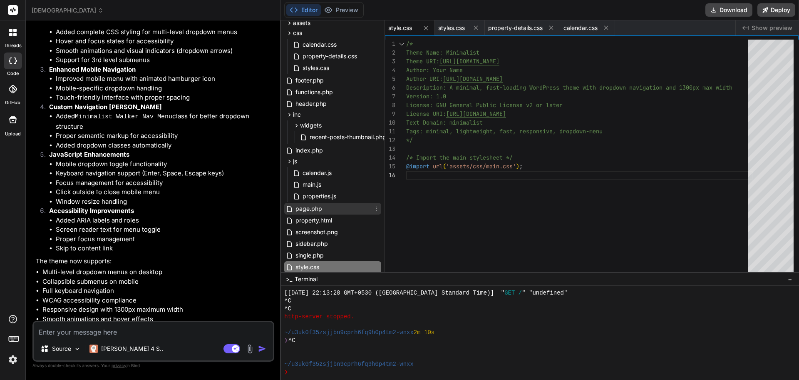
scroll to position [0, 0]
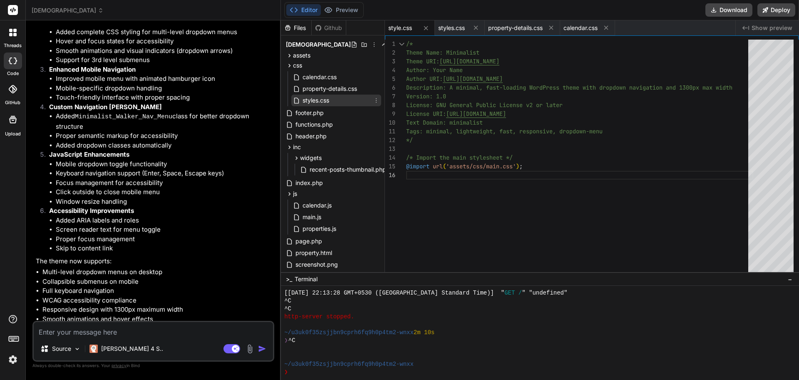
click at [327, 96] on span "styles.css" at bounding box center [316, 100] width 28 height 10
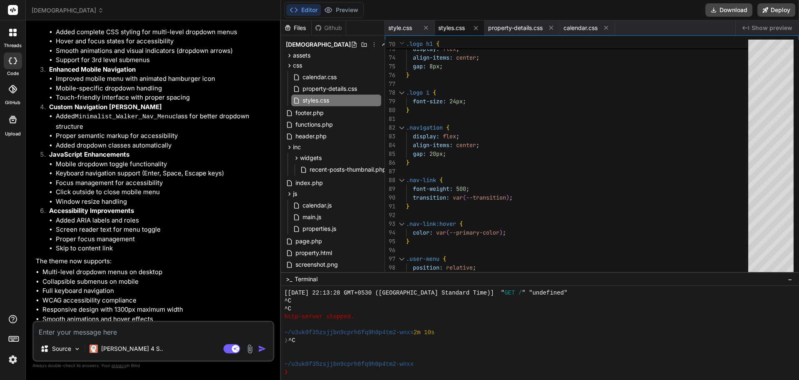
click at [66, 12] on span "[DEMOGRAPHIC_DATA]" at bounding box center [68, 10] width 72 height 8
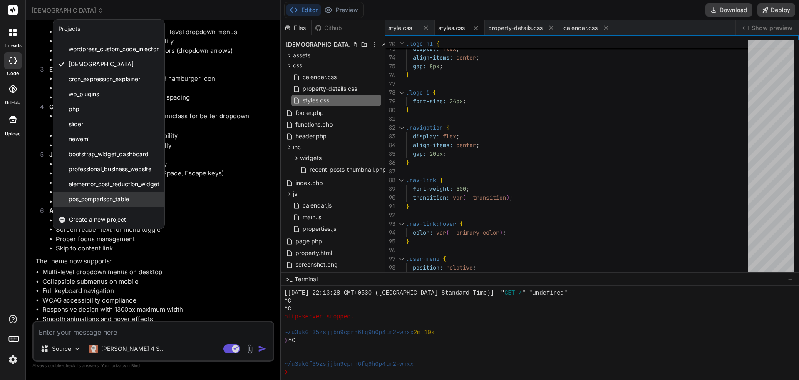
click at [97, 199] on span "pos_comparison_table" at bounding box center [99, 199] width 60 height 8
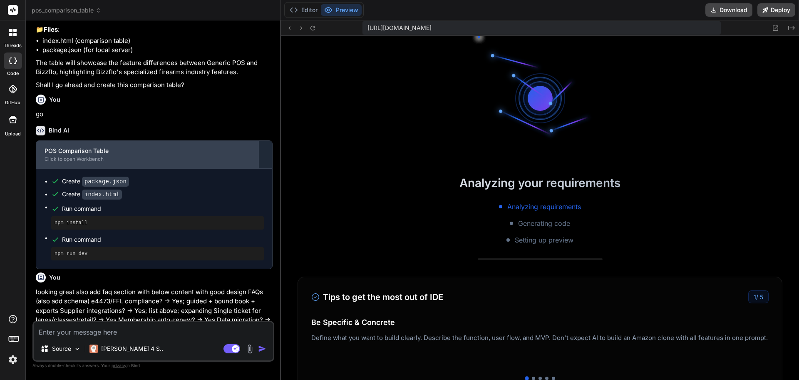
scroll to position [2127, 0]
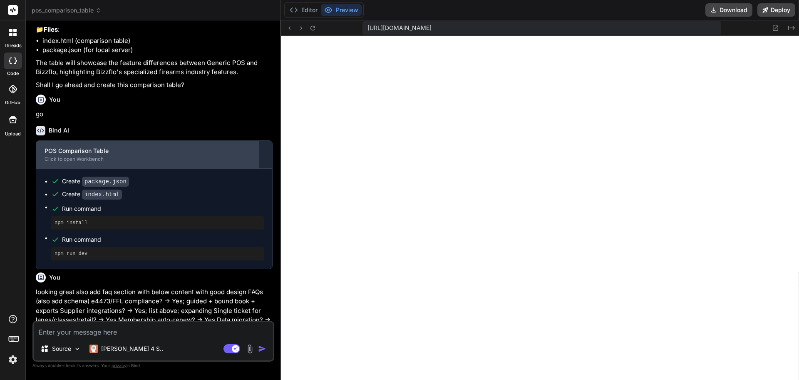
type textarea "x"
